Goal: Navigation & Orientation: Understand site structure

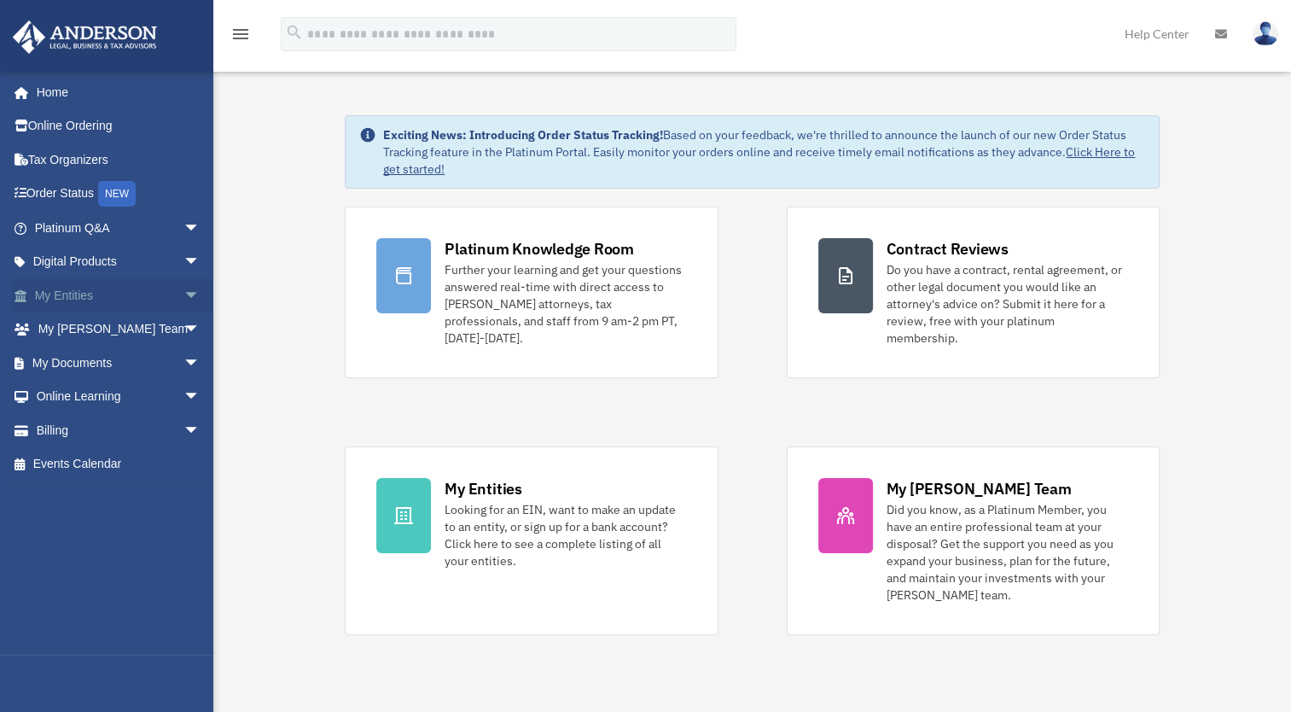
click at [106, 296] on link "My Entities arrow_drop_down" at bounding box center [119, 295] width 214 height 34
click at [183, 296] on span "arrow_drop_down" at bounding box center [200, 295] width 34 height 35
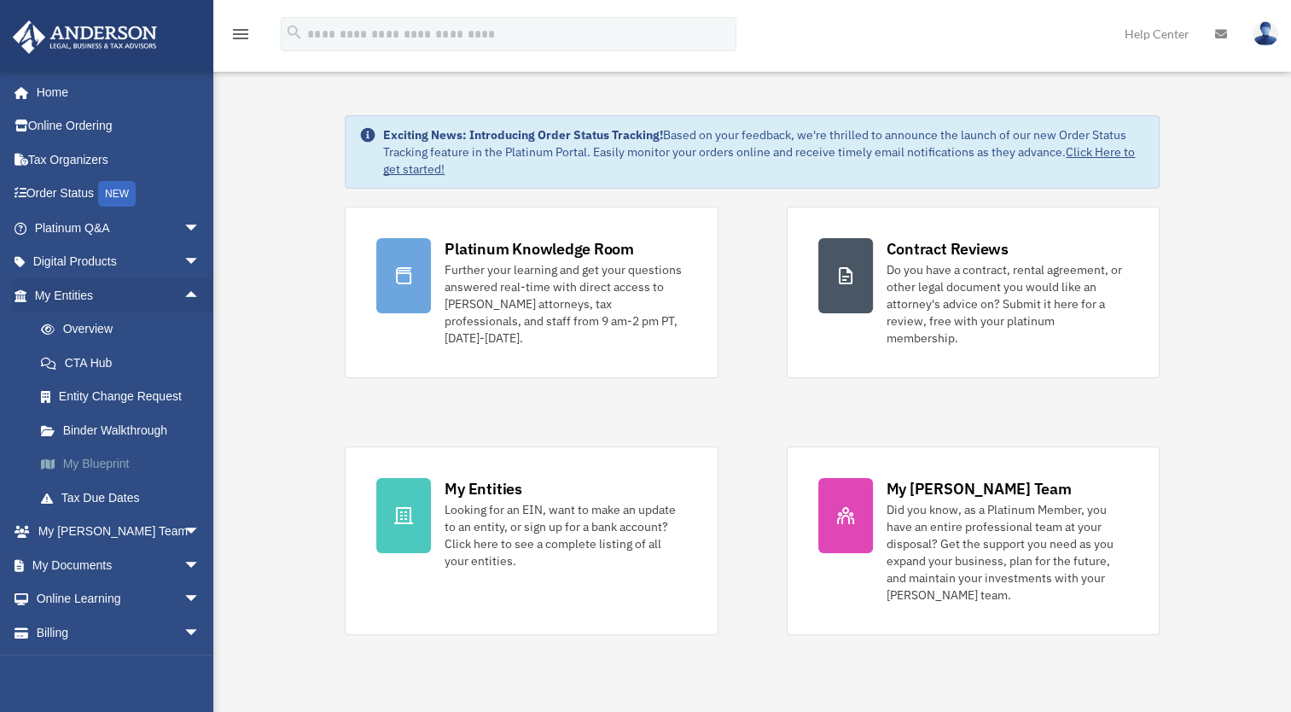
click at [102, 460] on link "My Blueprint" at bounding box center [125, 464] width 202 height 34
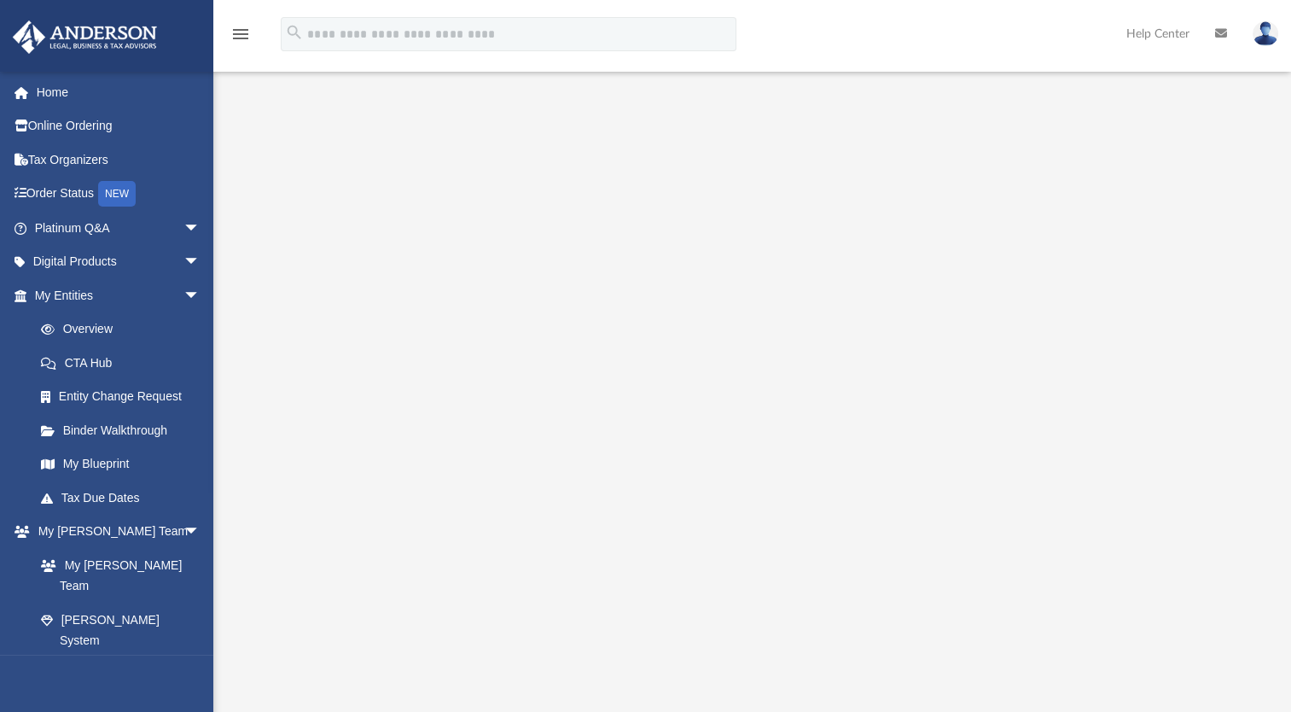
scroll to position [85, 0]
click at [125, 425] on link "Binder Walkthrough" at bounding box center [125, 430] width 202 height 34
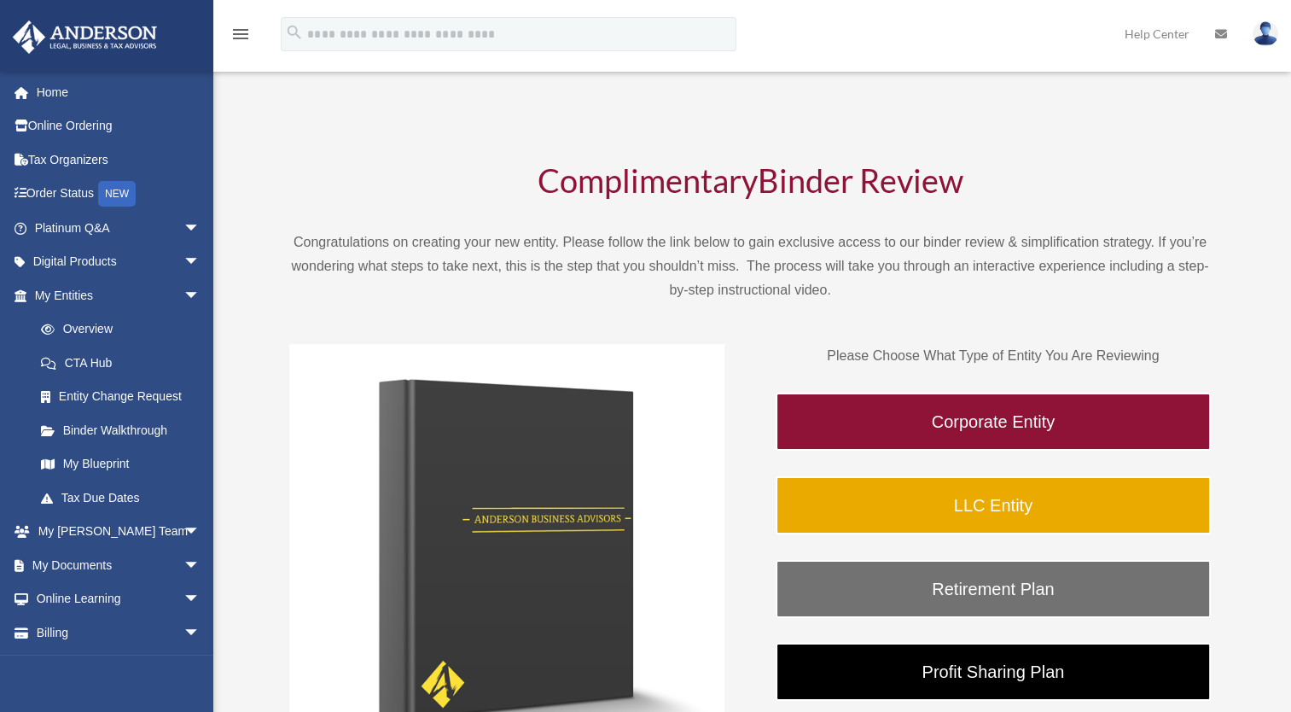
scroll to position [171, 0]
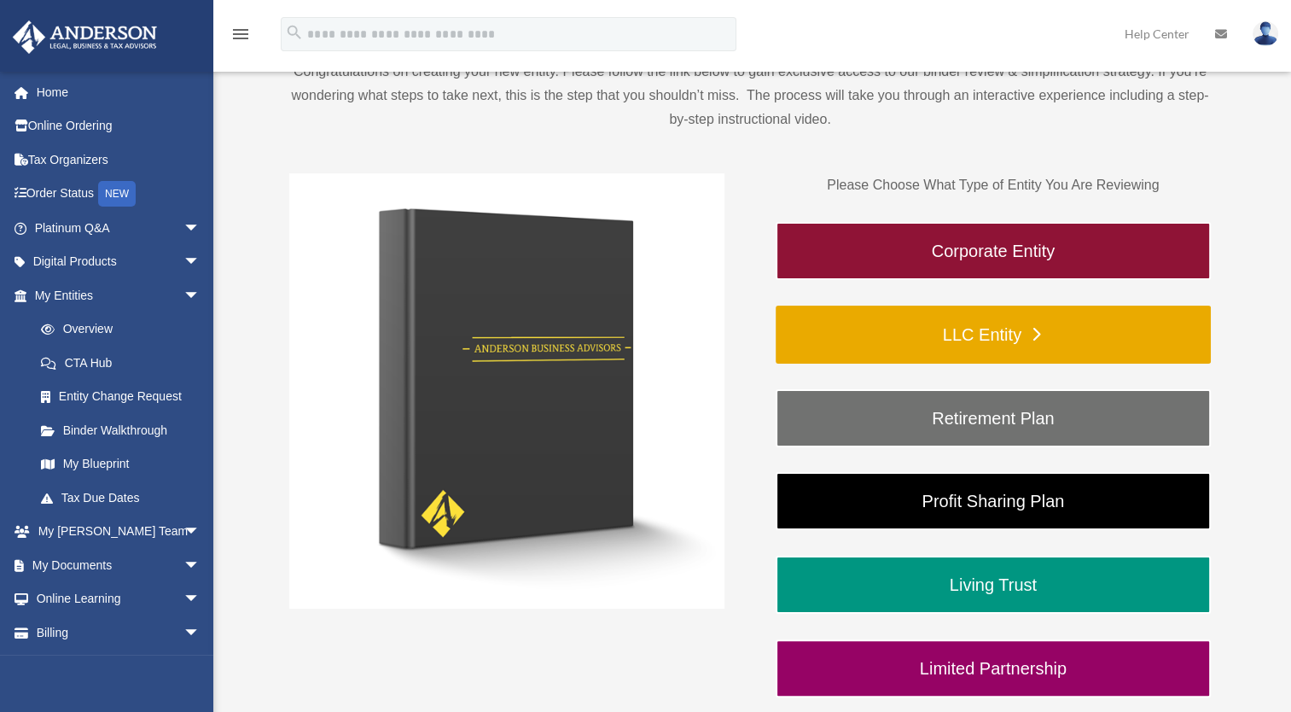
click at [1044, 340] on link "LLC Entity" at bounding box center [993, 335] width 435 height 58
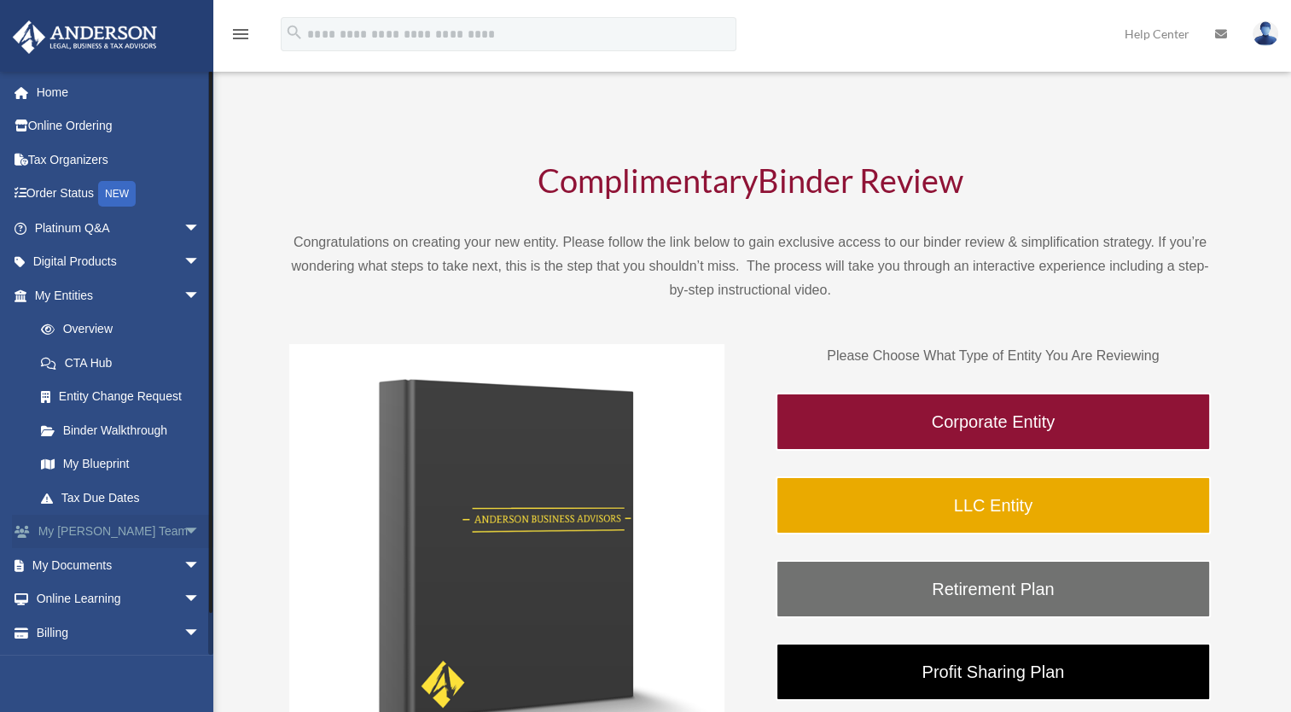
click at [143, 537] on link "My [PERSON_NAME] Team arrow_drop_down" at bounding box center [119, 532] width 214 height 34
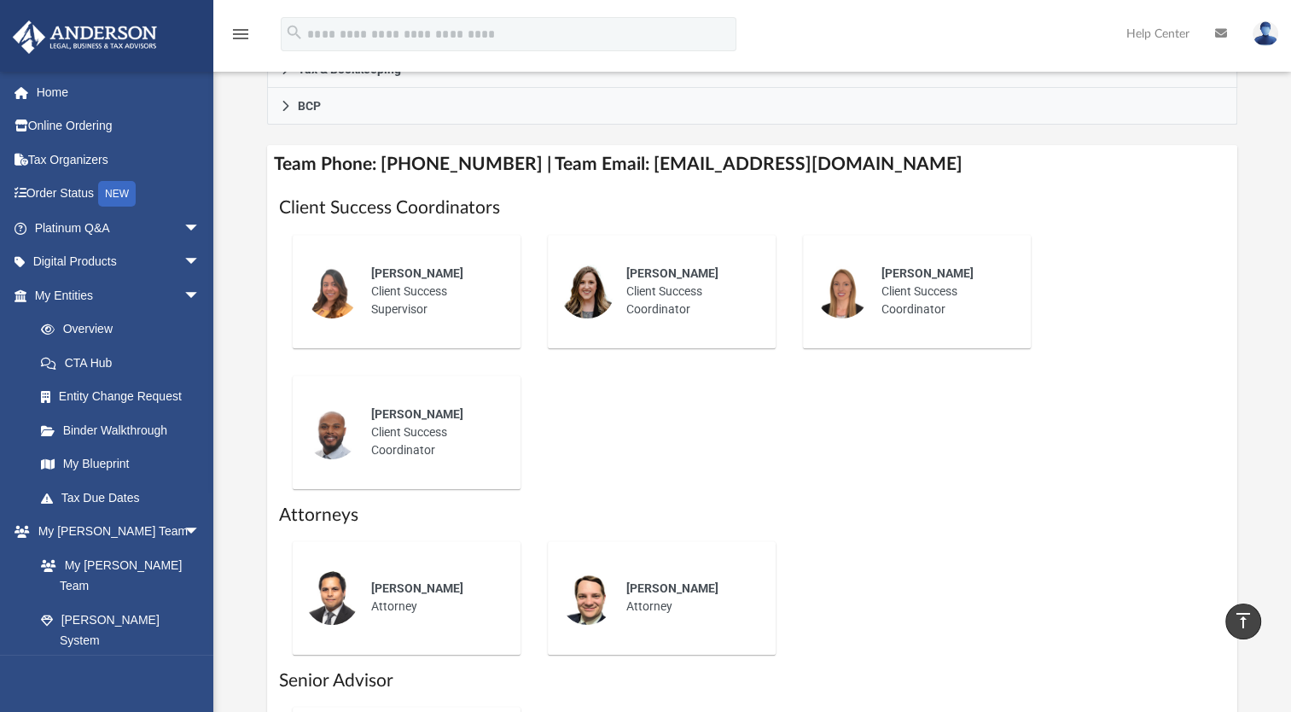
scroll to position [597, 0]
click at [102, 603] on link "[PERSON_NAME] System" at bounding box center [125, 620] width 202 height 34
